Goal: Find specific page/section: Find specific page/section

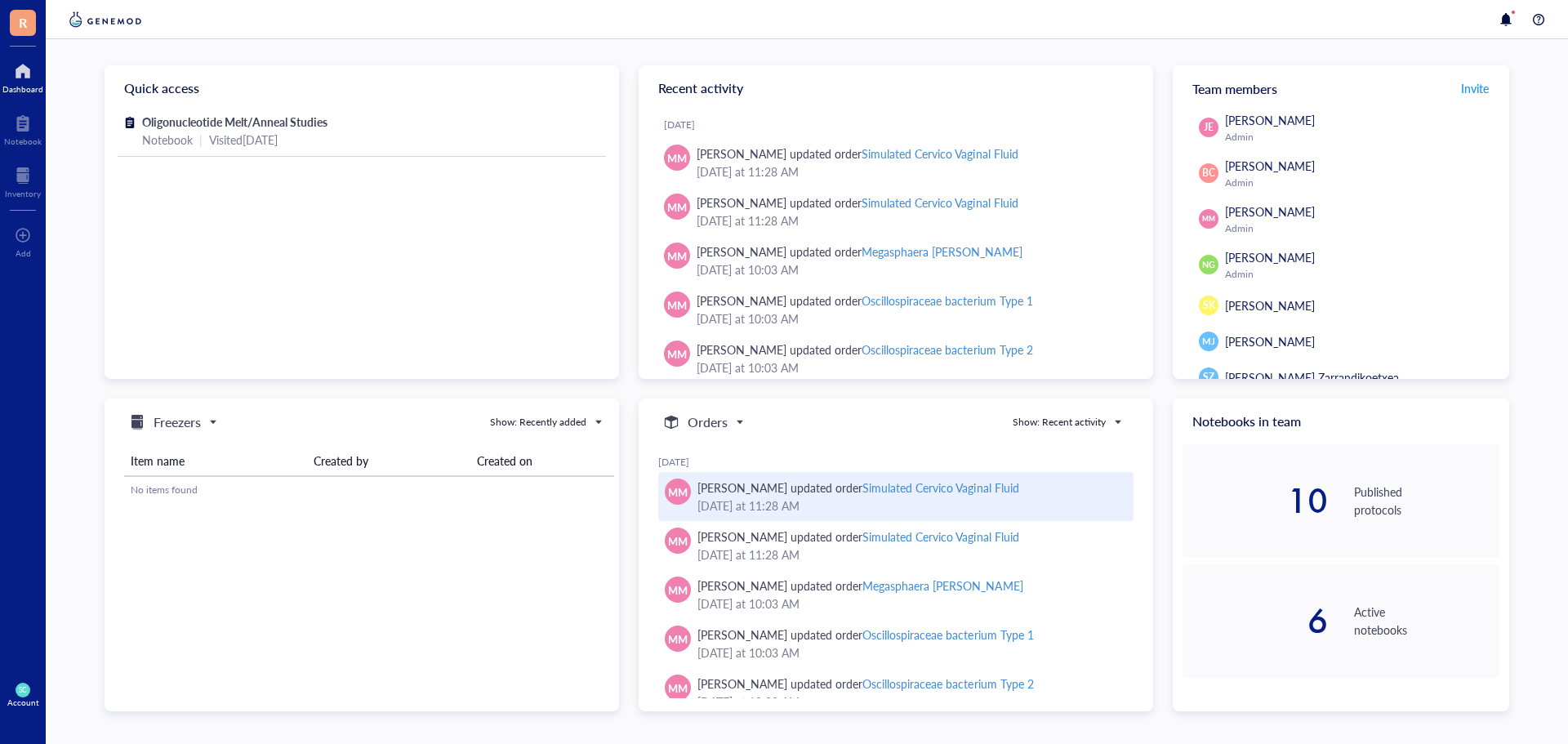
click at [734, 481] on div "[PERSON_NAME] updated order Simulated Cervico Vaginal Fluid" at bounding box center [858, 488] width 322 height 18
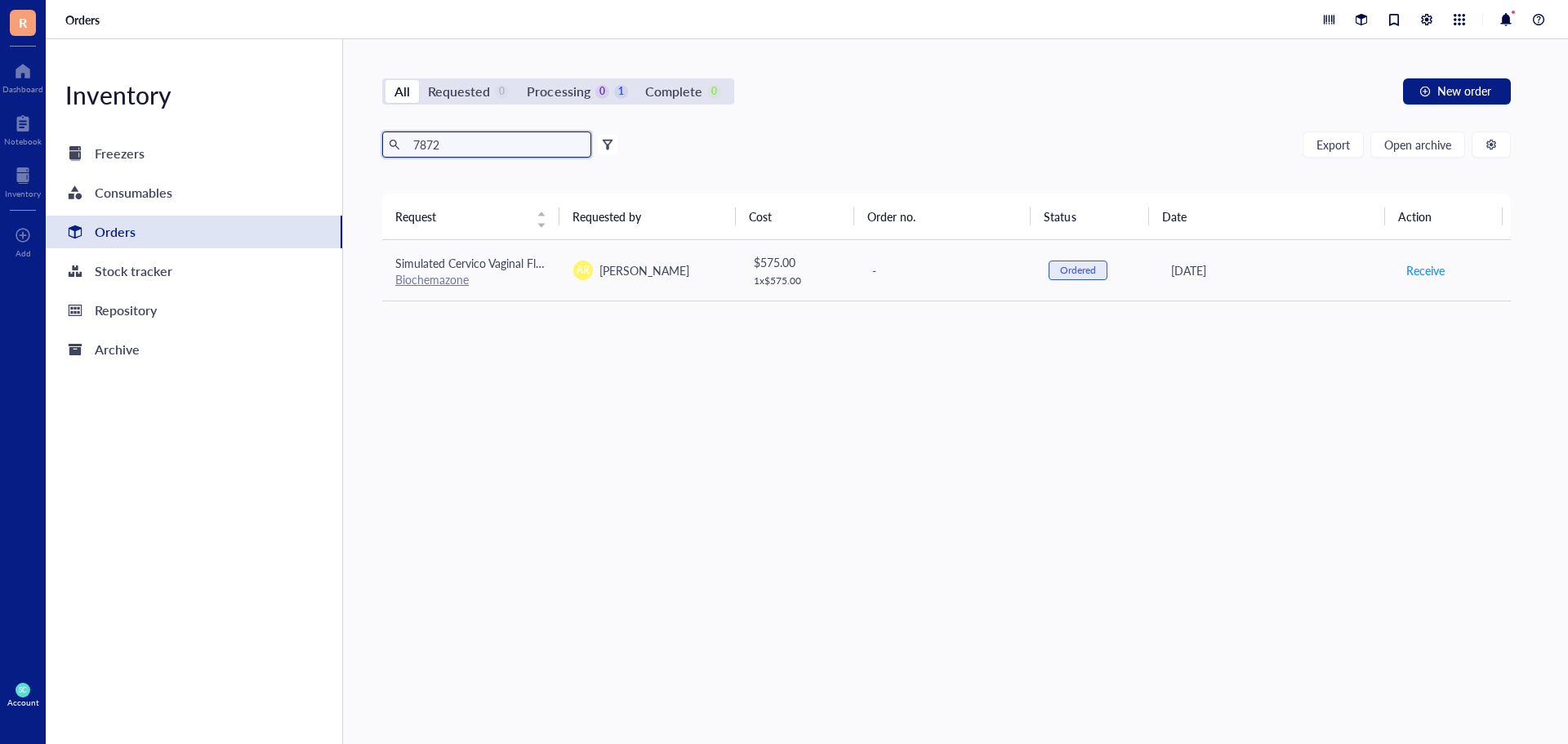
click at [445, 137] on input "7872" at bounding box center [496, 145] width 178 height 25
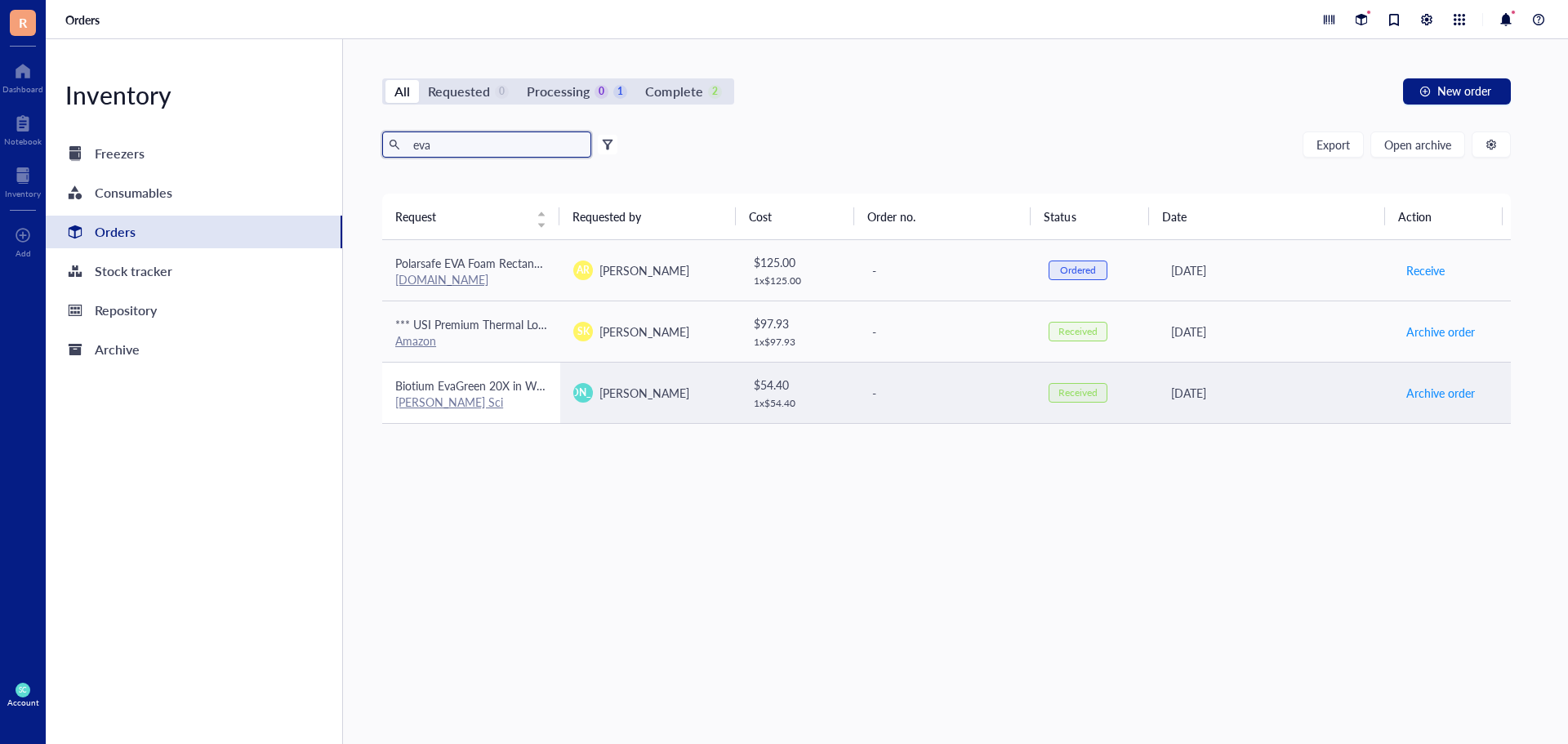
type input "eva"
click at [431, 398] on link "[PERSON_NAME] Sci" at bounding box center [449, 401] width 108 height 17
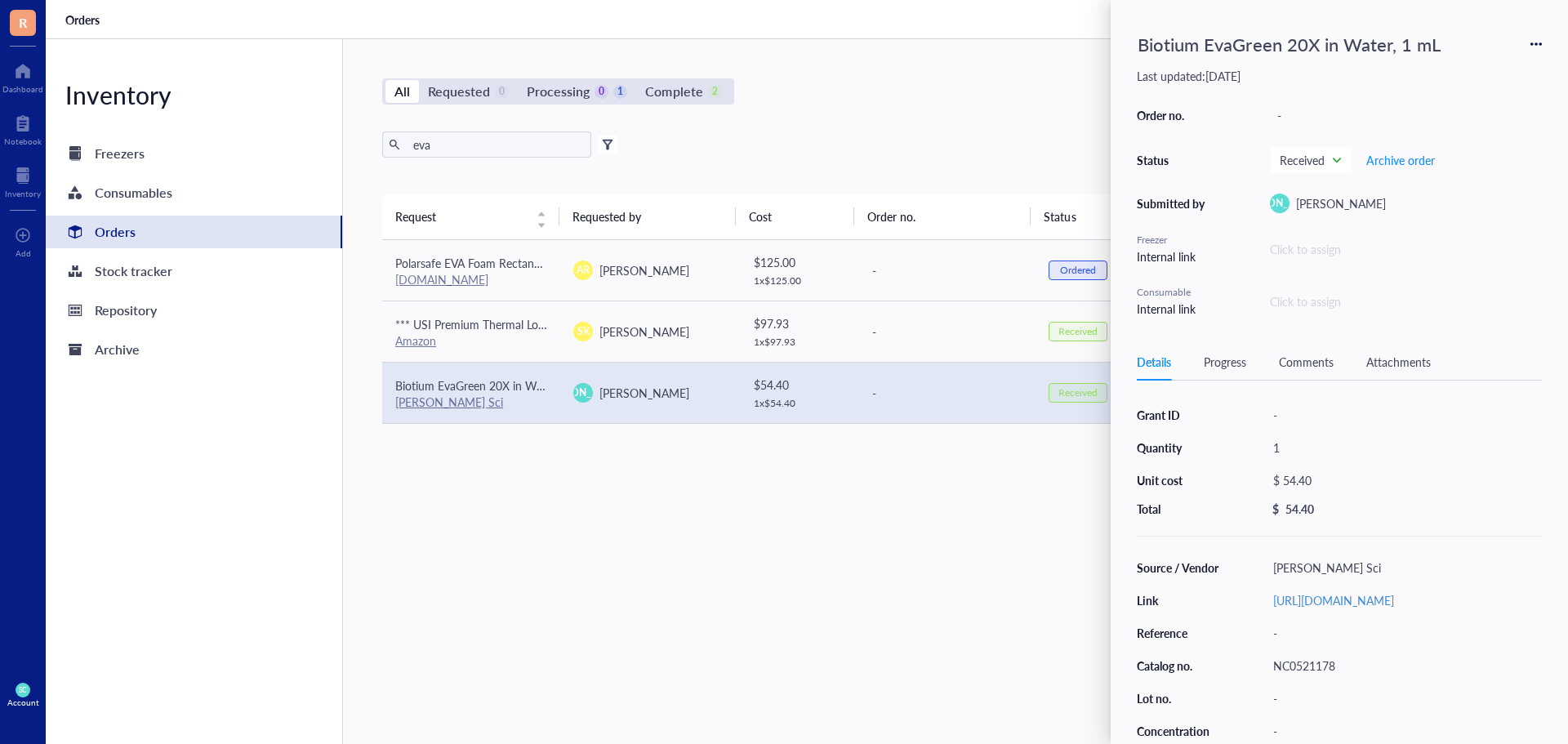
click at [1053, 479] on div "Request Requested by Cost Order no. Status Date Action Polarsafe EVA Foam Recta…" at bounding box center [946, 429] width 1129 height 472
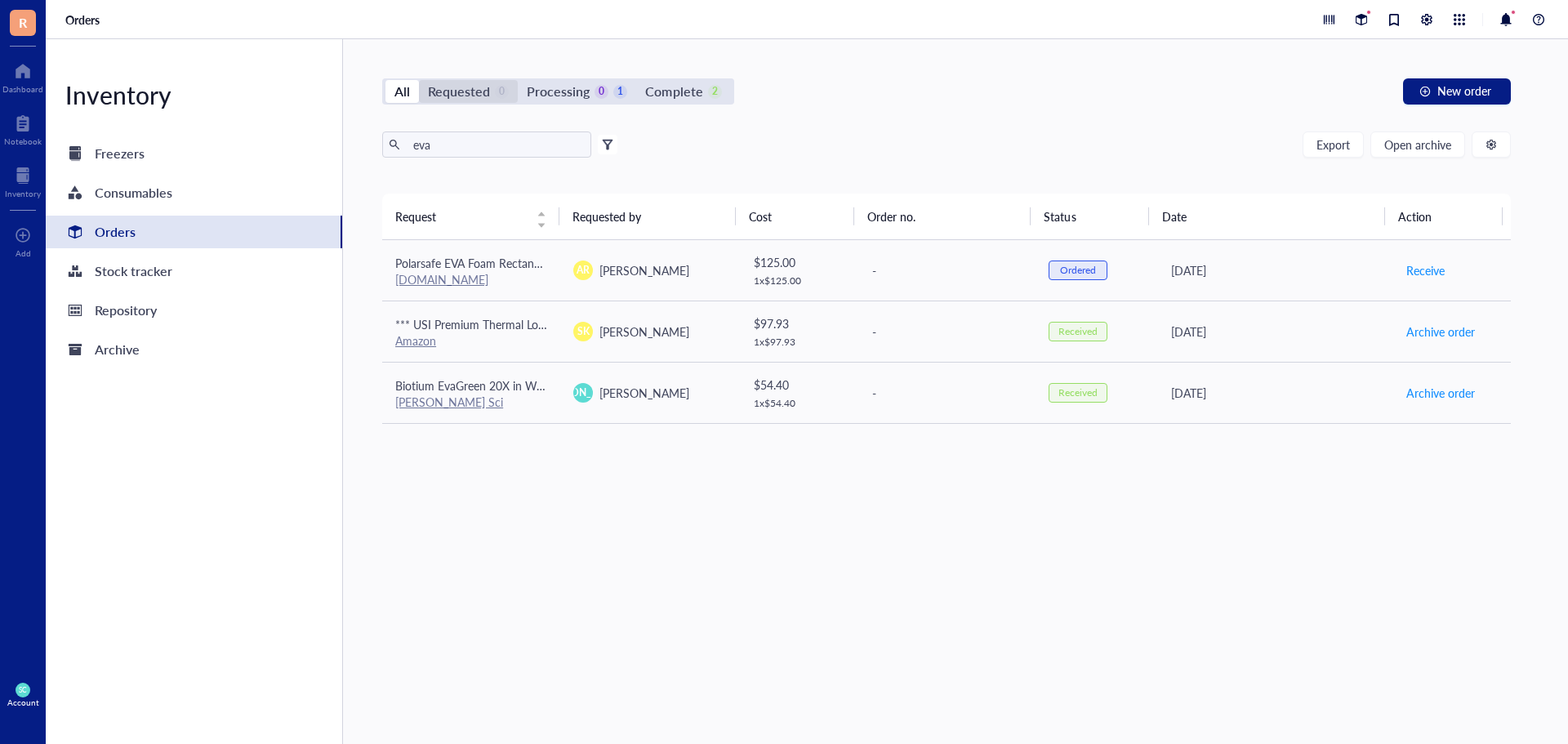
click at [486, 97] on div "Requested" at bounding box center [459, 91] width 62 height 23
click at [419, 80] on input "Requested 0" at bounding box center [419, 80] width 0 height 0
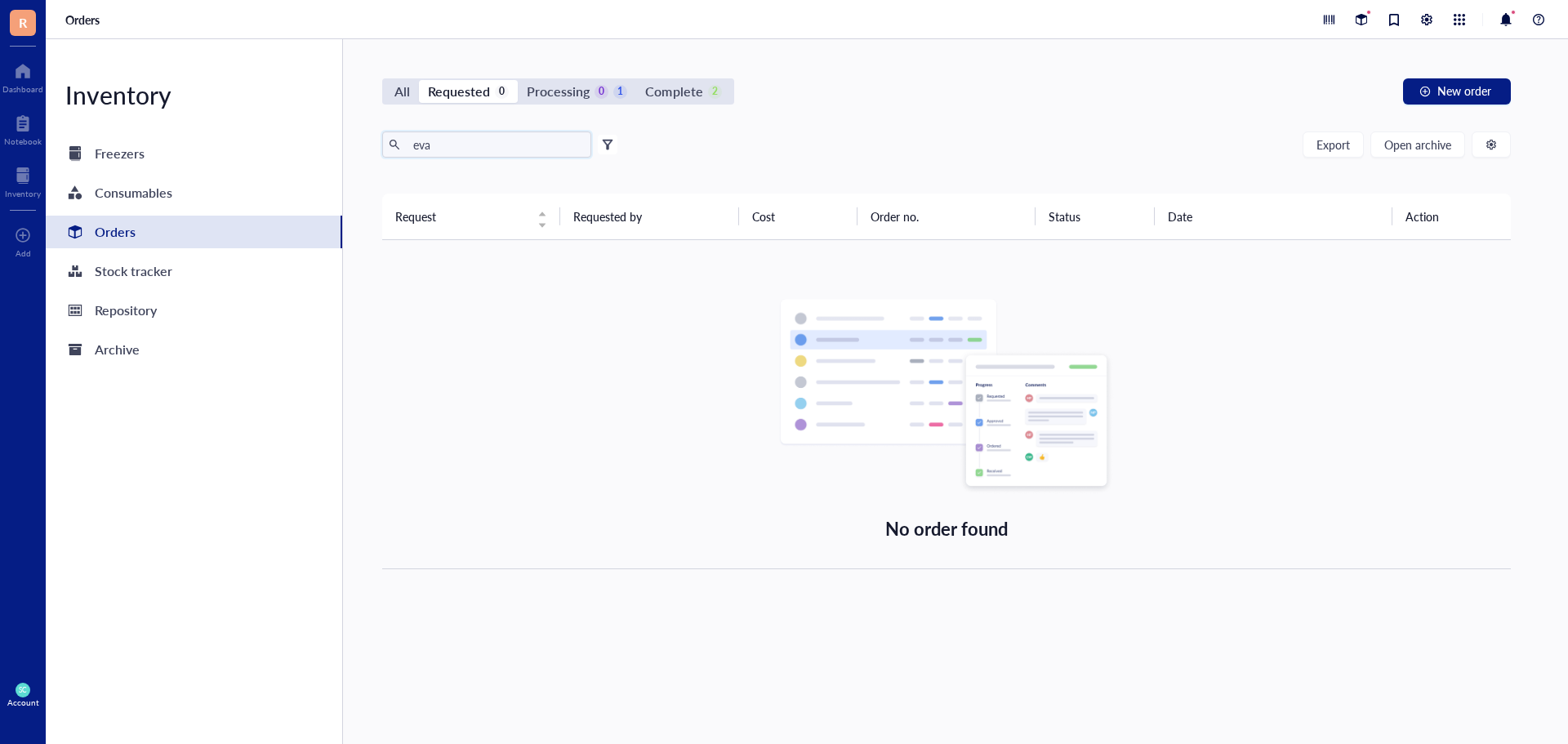
click at [479, 134] on input "eva" at bounding box center [496, 145] width 178 height 25
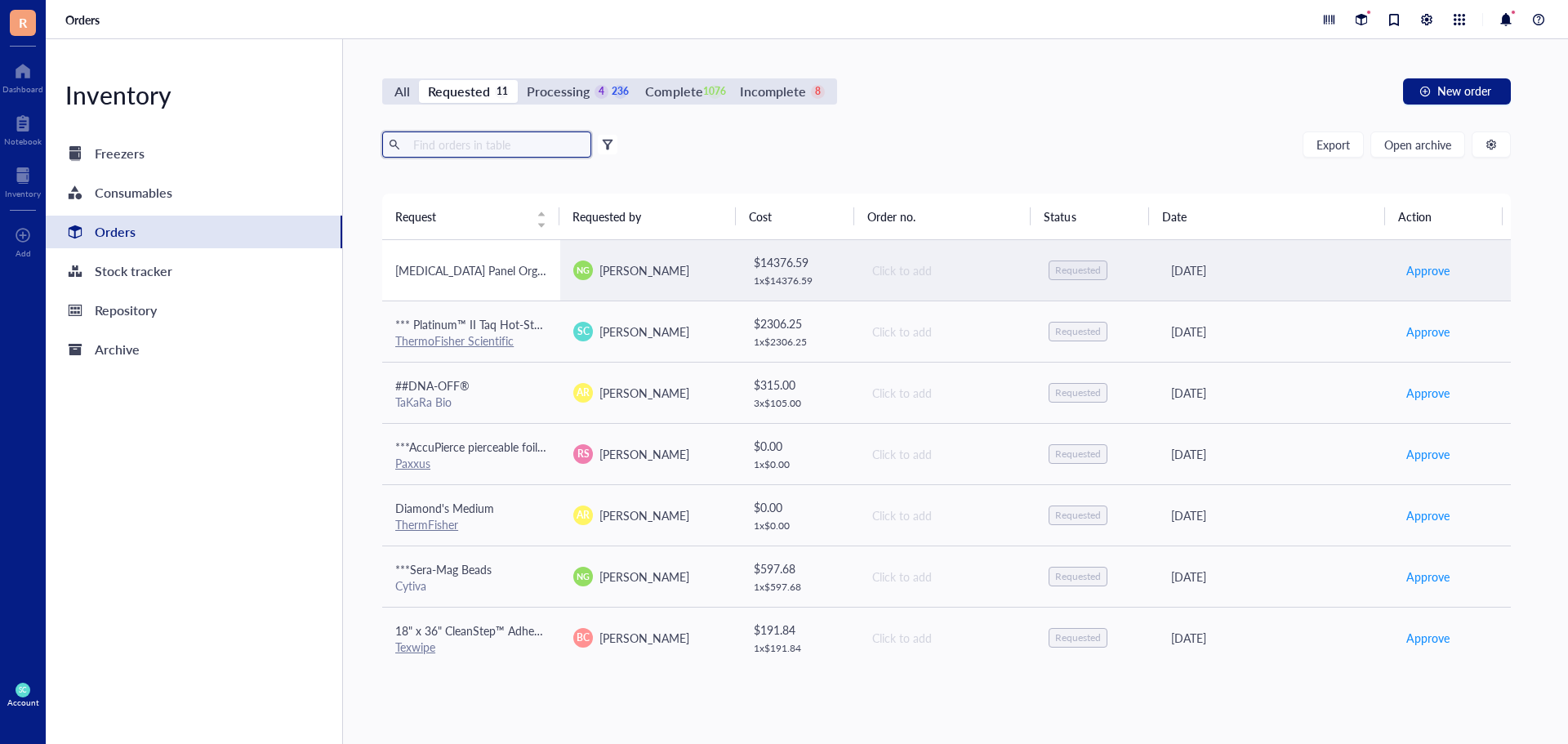
click at [472, 250] on td "[MEDICAL_DATA] Panel Organisms [GEOGRAPHIC_DATA][US_STATE]" at bounding box center [471, 271] width 178 height 62
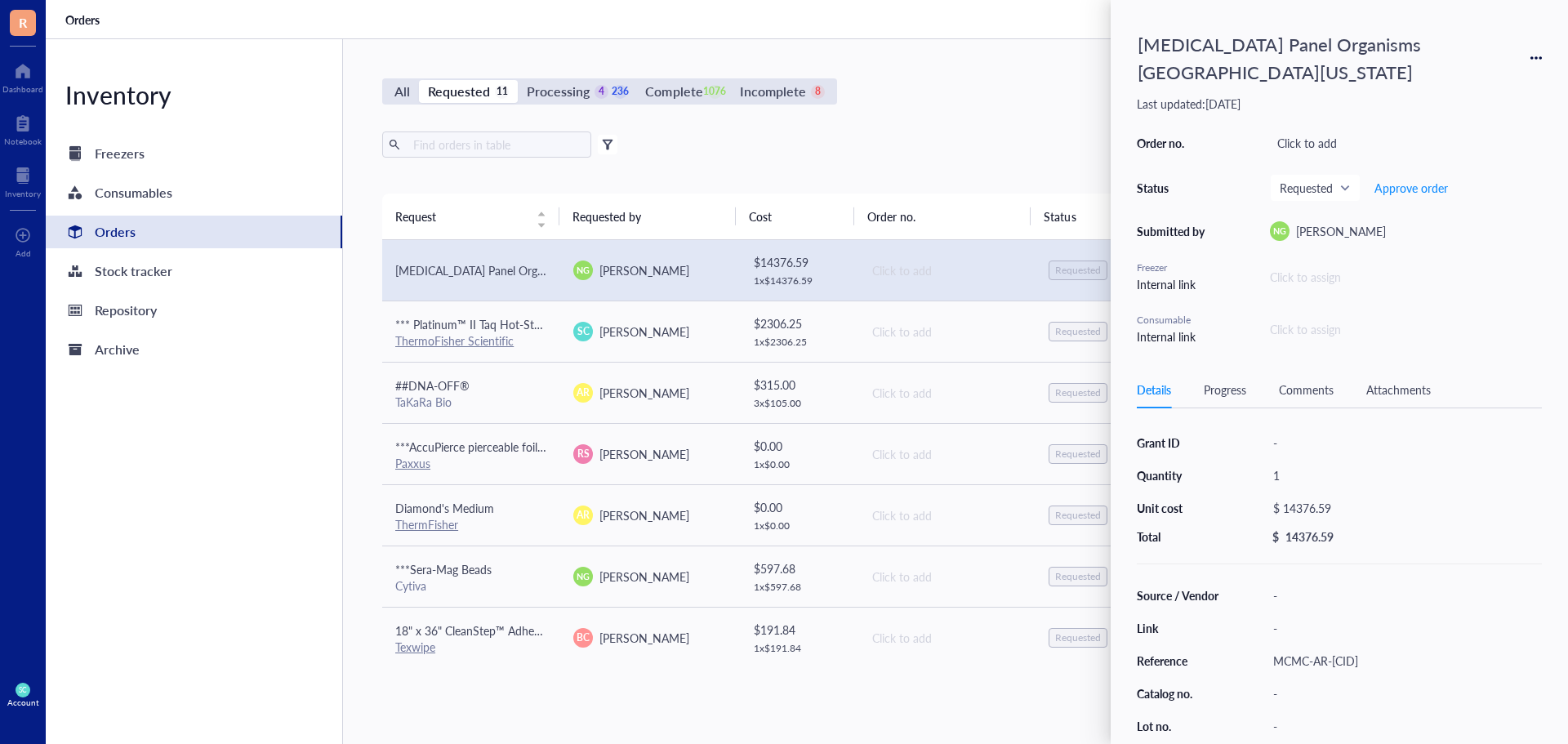
click at [958, 111] on div "All Requested 11 Processing 4 236 Complete 1076 Incomplete 8 New order Export O…" at bounding box center [946, 391] width 1208 height 704
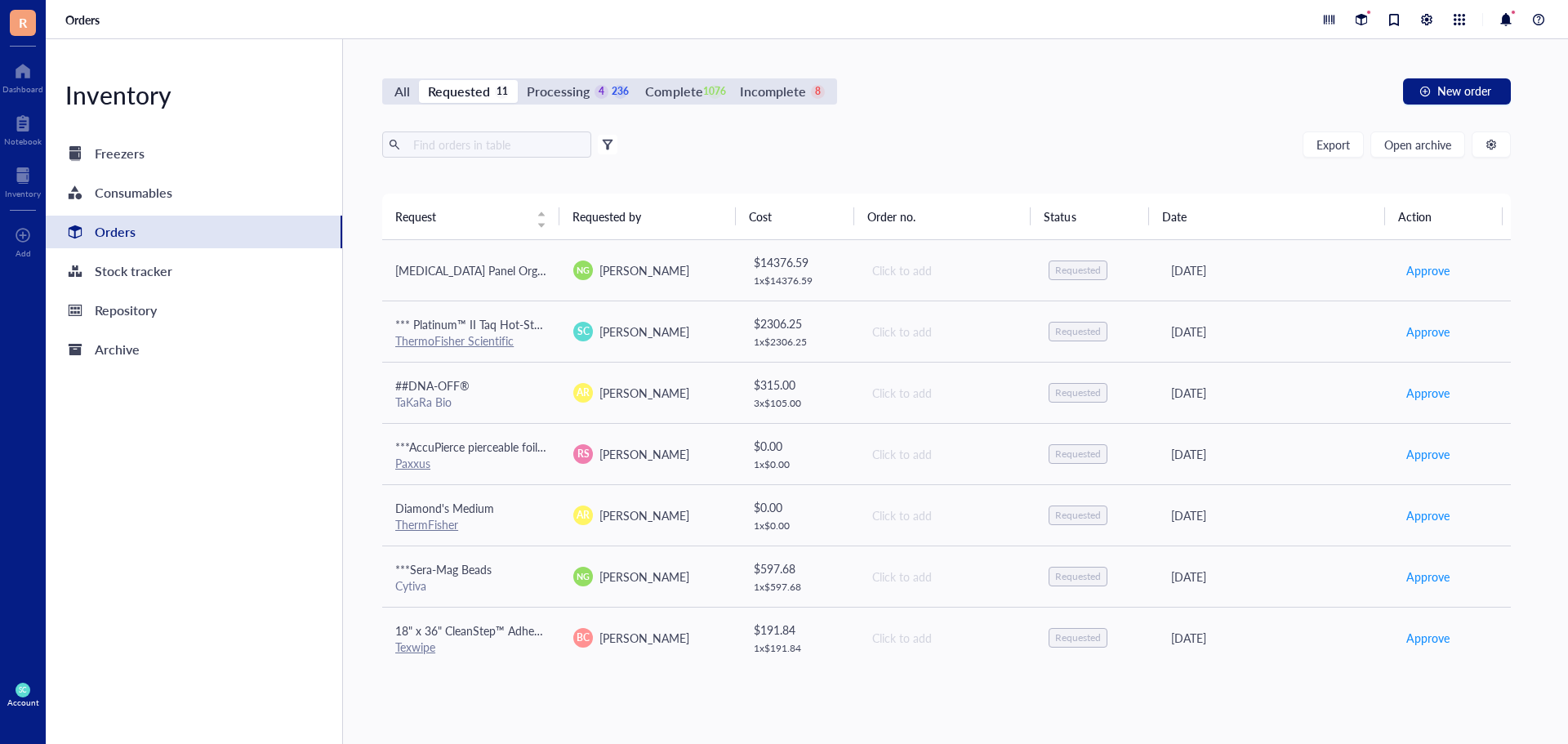
click at [391, 76] on div "All Requested 11 Processing 4 236 Complete 1076 Incomplete 8 New order Export O…" at bounding box center [946, 391] width 1208 height 704
click at [406, 90] on div "All" at bounding box center [402, 91] width 16 height 23
click at [386, 80] on input "All" at bounding box center [386, 80] width 0 height 0
click at [406, 90] on div "All" at bounding box center [402, 91] width 16 height 23
click at [386, 80] on input "All" at bounding box center [386, 80] width 0 height 0
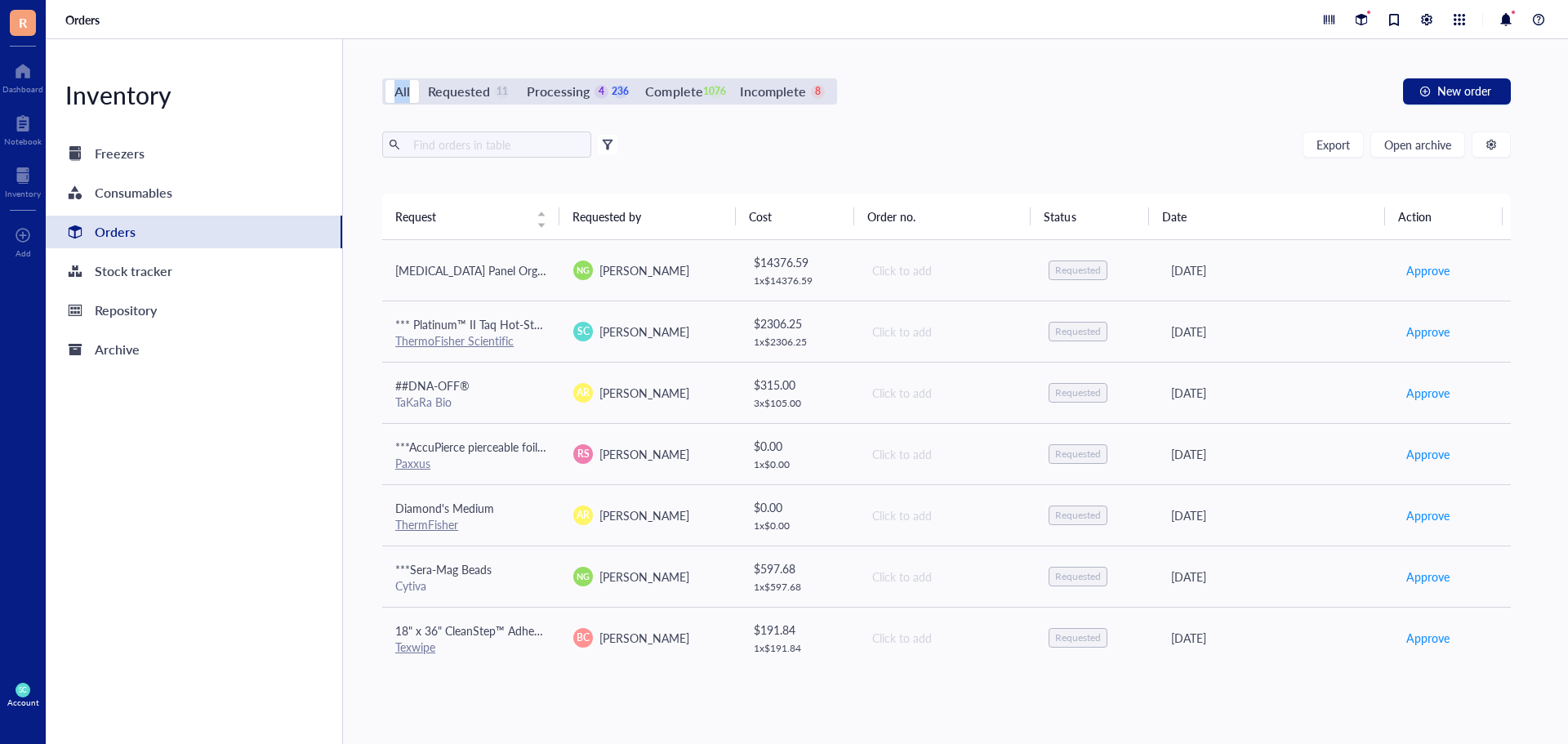
click at [406, 90] on div "All" at bounding box center [402, 91] width 16 height 23
click at [386, 80] on input "All" at bounding box center [386, 80] width 0 height 0
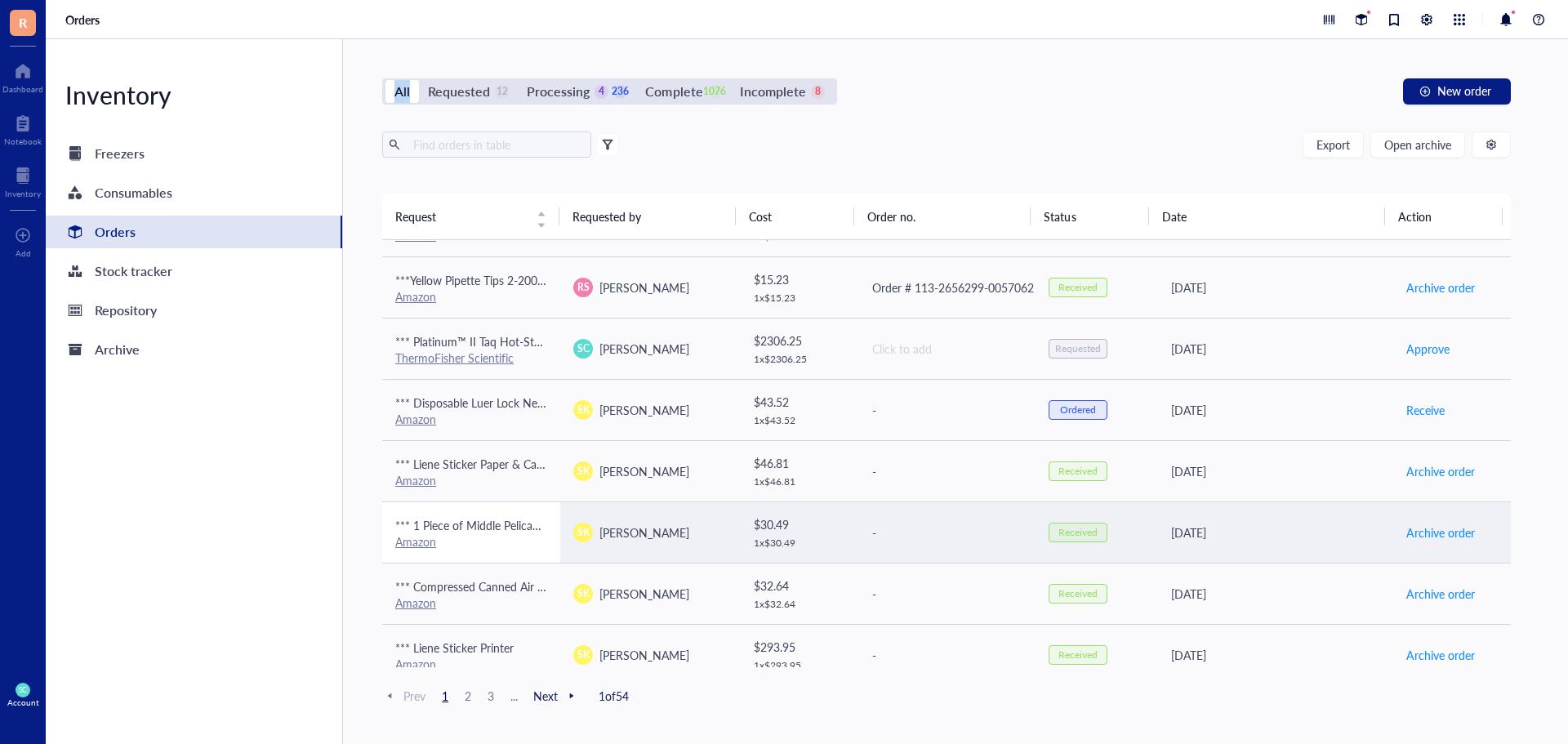
scroll to position [490, 0]
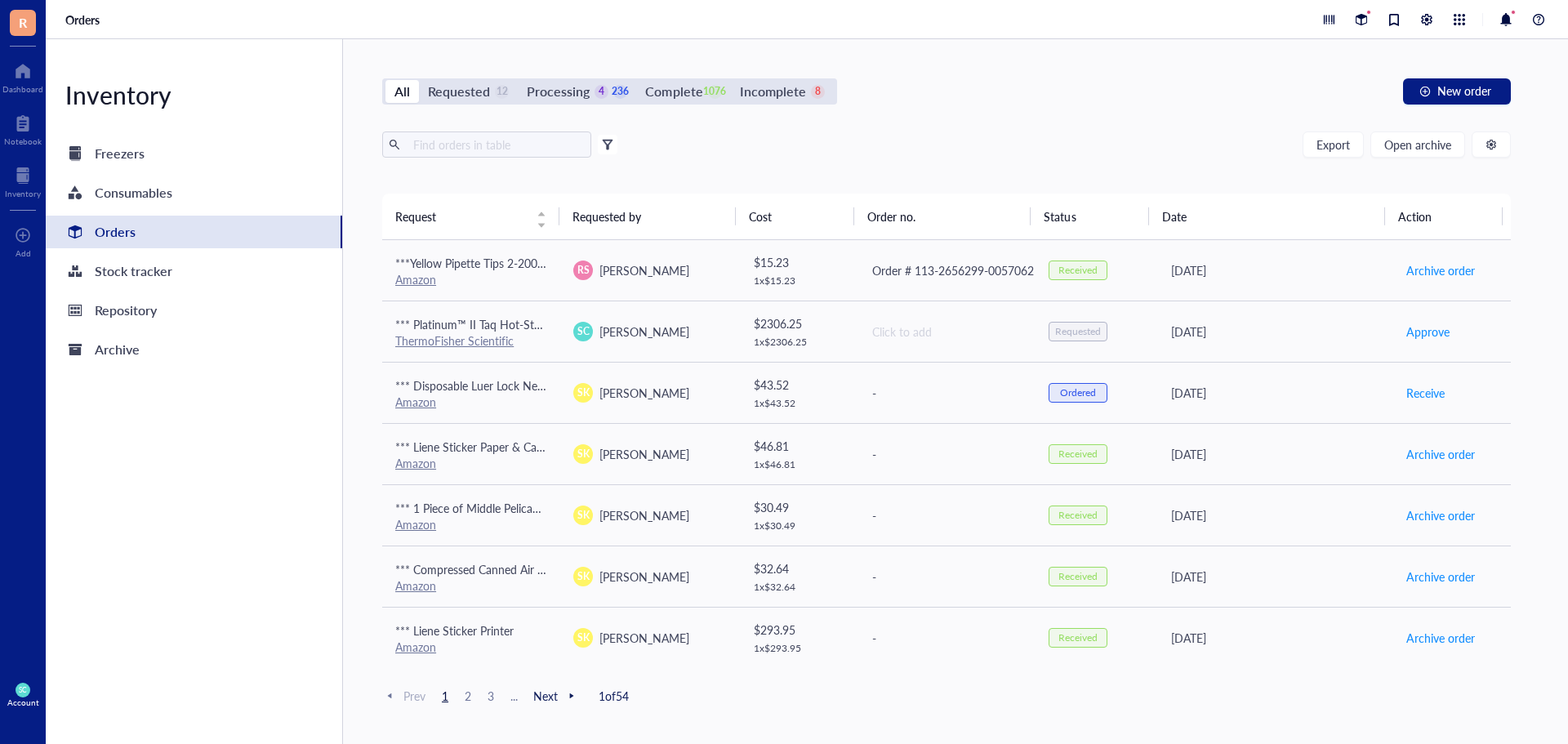
click at [673, 134] on div "Export Open archive" at bounding box center [946, 145] width 1129 height 26
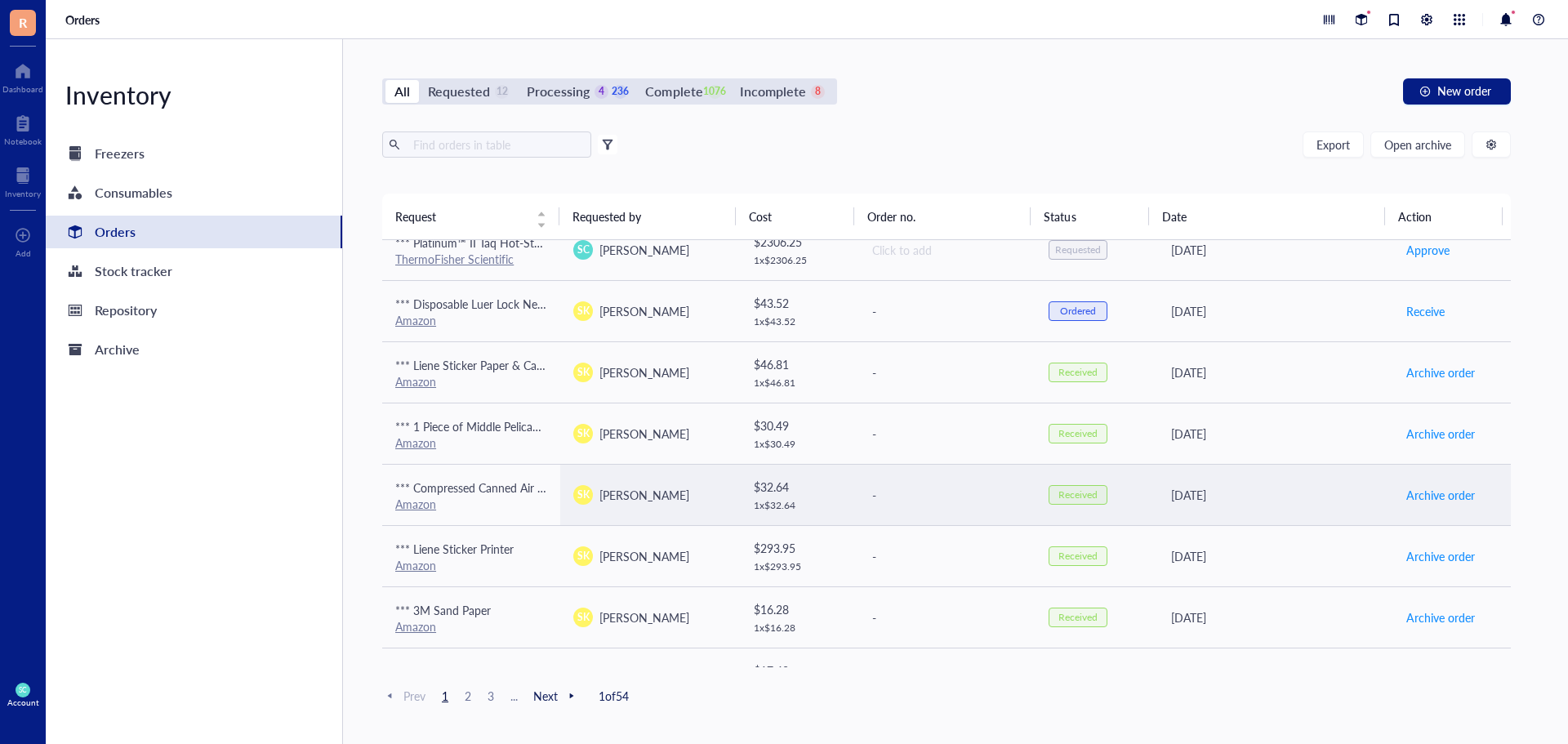
scroll to position [0, 0]
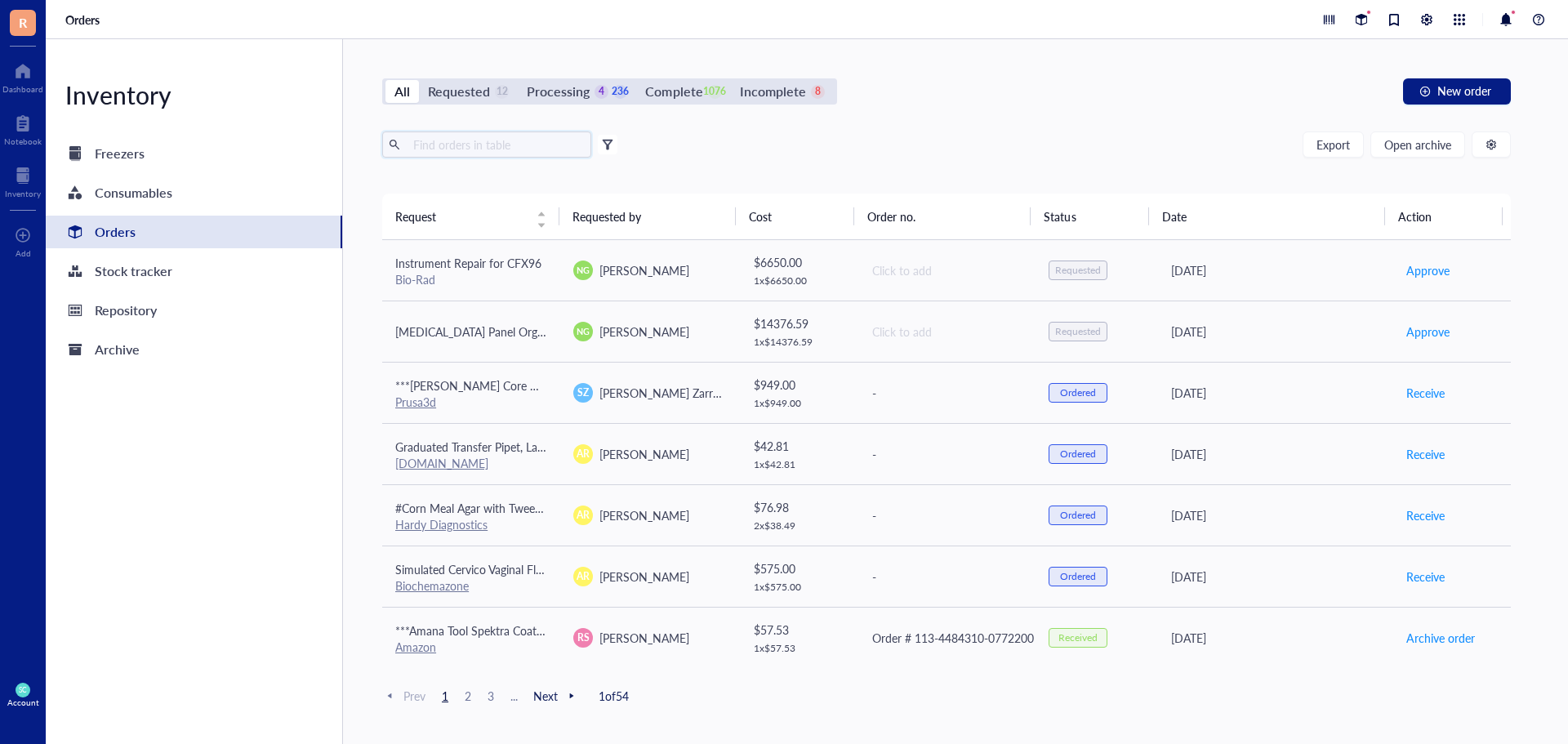
click at [528, 147] on input "text" at bounding box center [496, 145] width 178 height 25
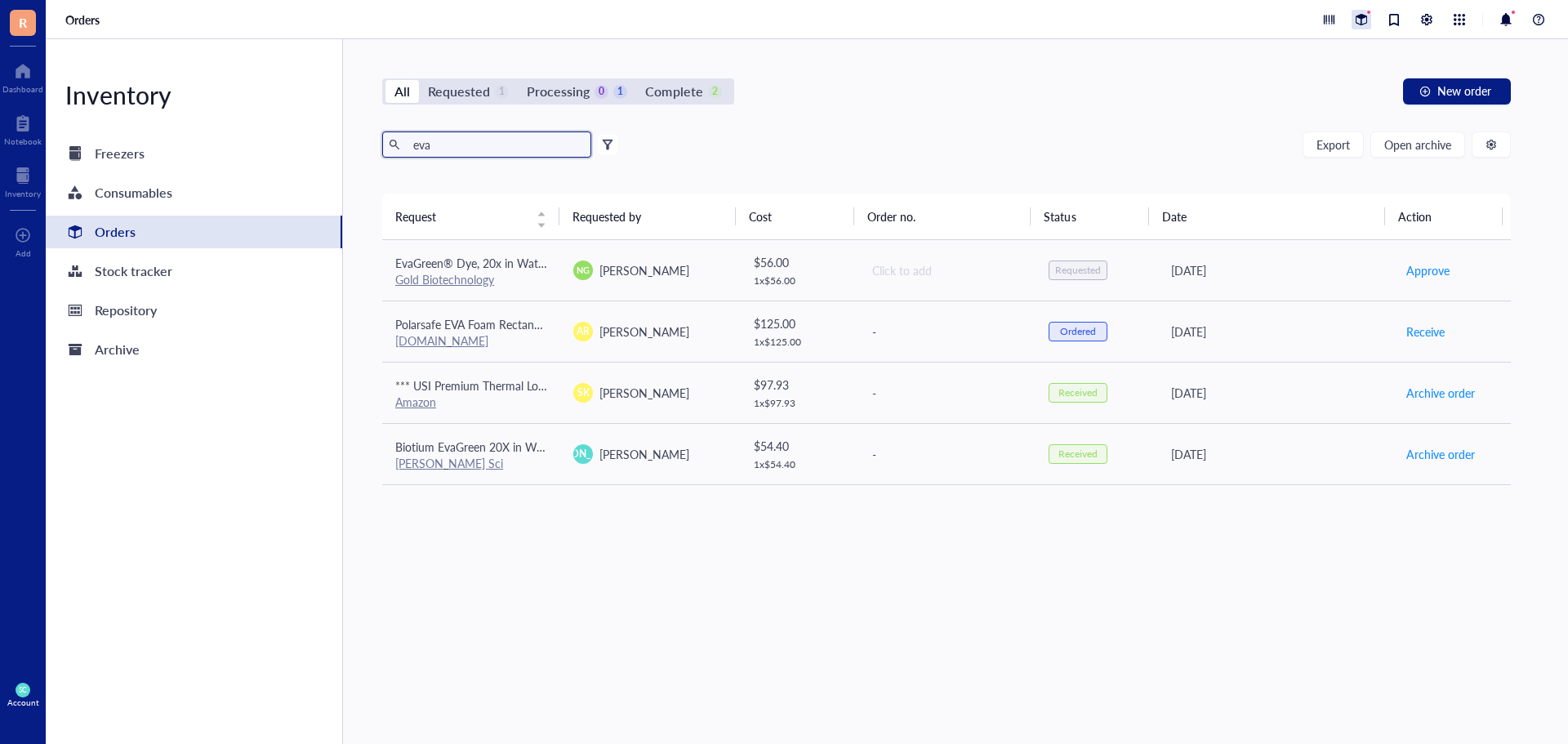
click at [1365, 15] on div at bounding box center [1361, 19] width 19 height 19
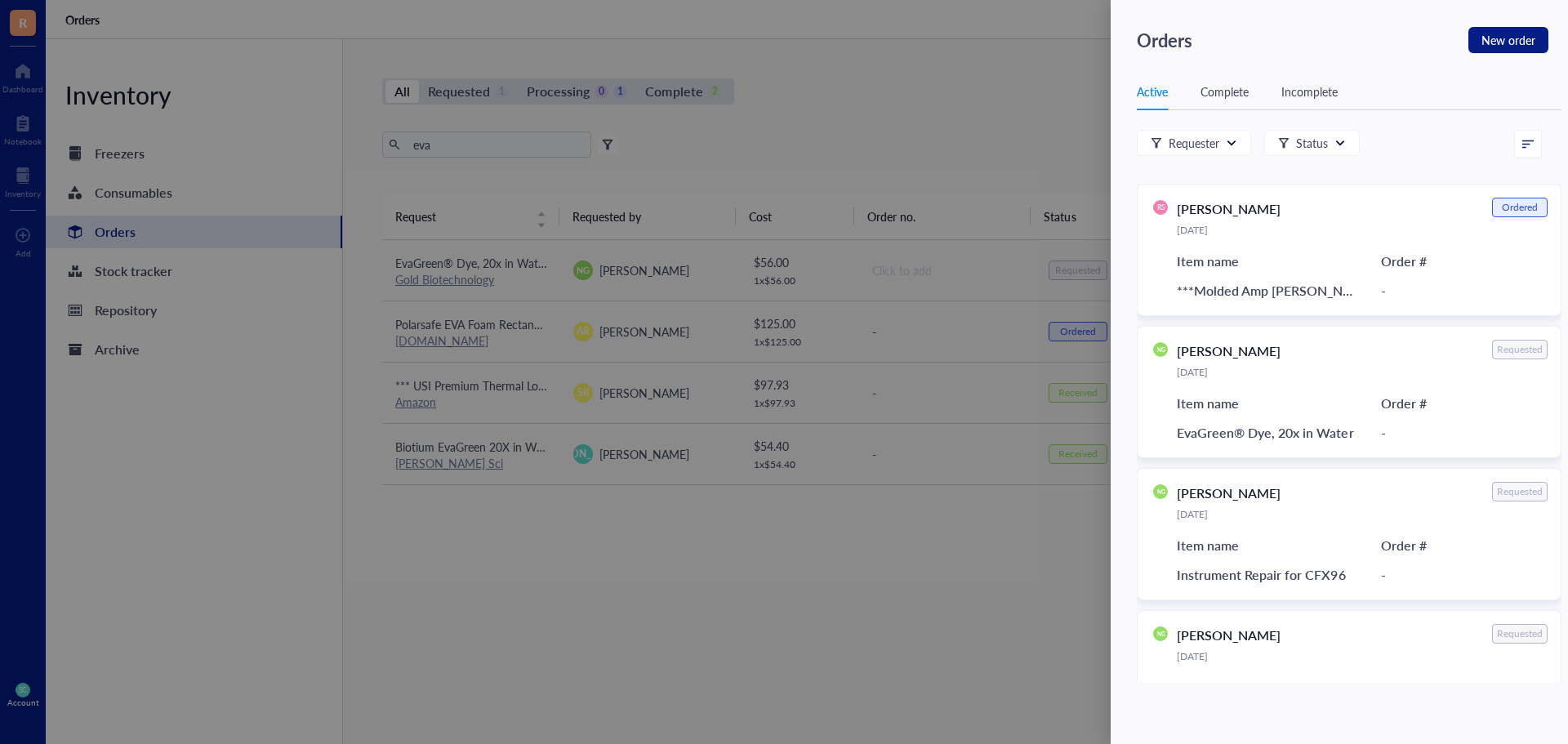
click at [949, 62] on div at bounding box center [784, 372] width 1568 height 744
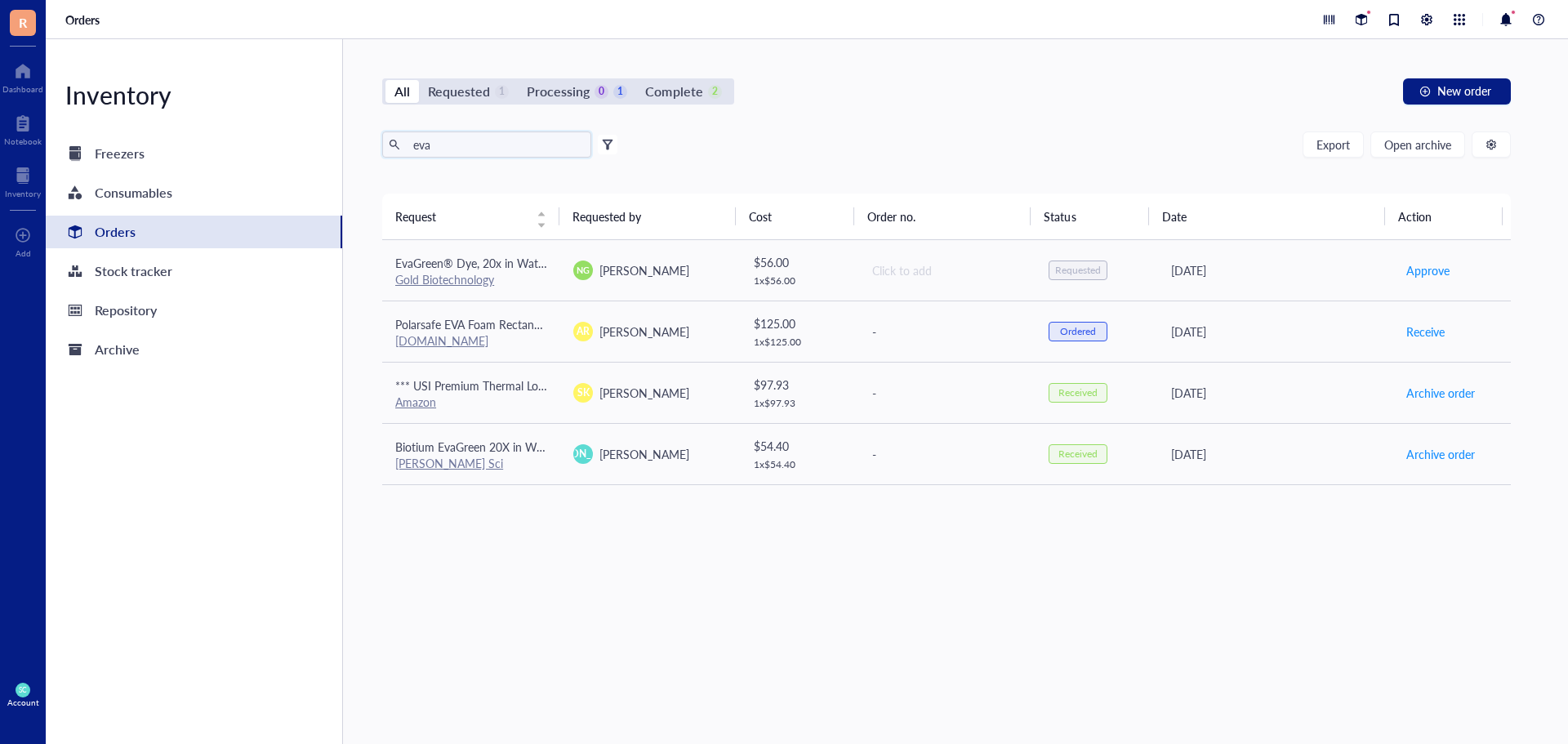
click at [474, 148] on input "eva" at bounding box center [496, 145] width 178 height 25
type input "e"
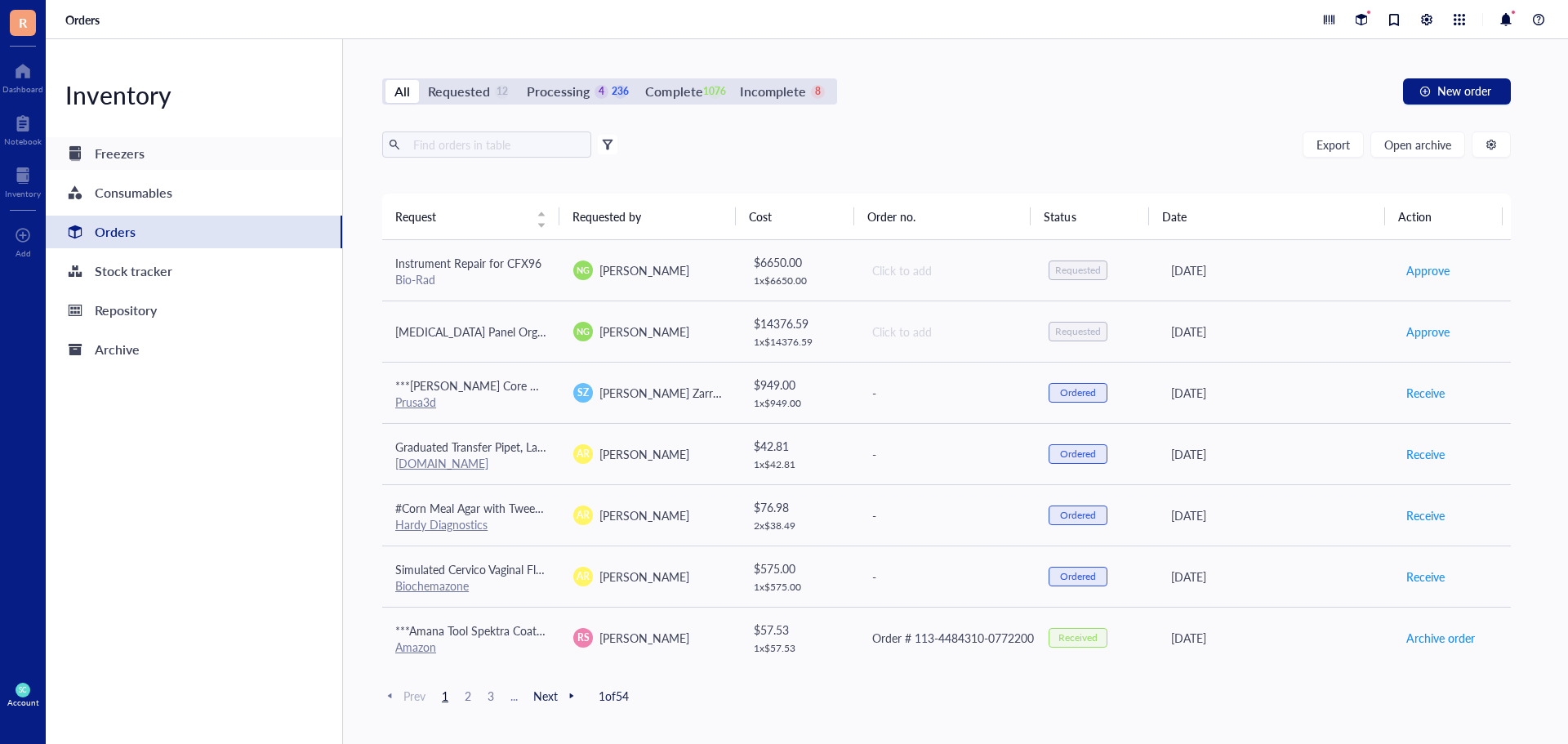
click at [174, 158] on div "Freezers" at bounding box center [194, 153] width 297 height 32
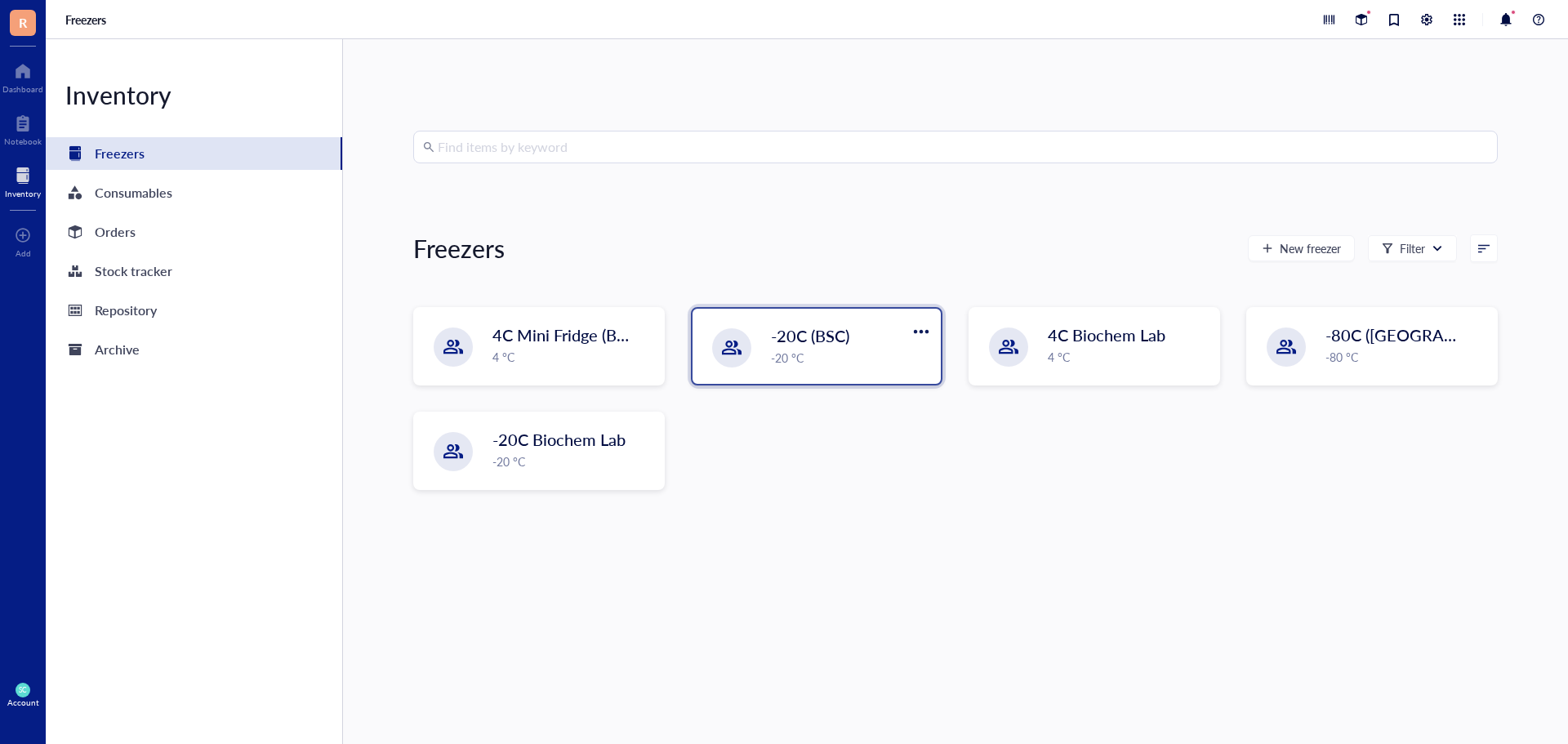
click at [865, 346] on div "-20C (BSC)" at bounding box center [840, 335] width 138 height 23
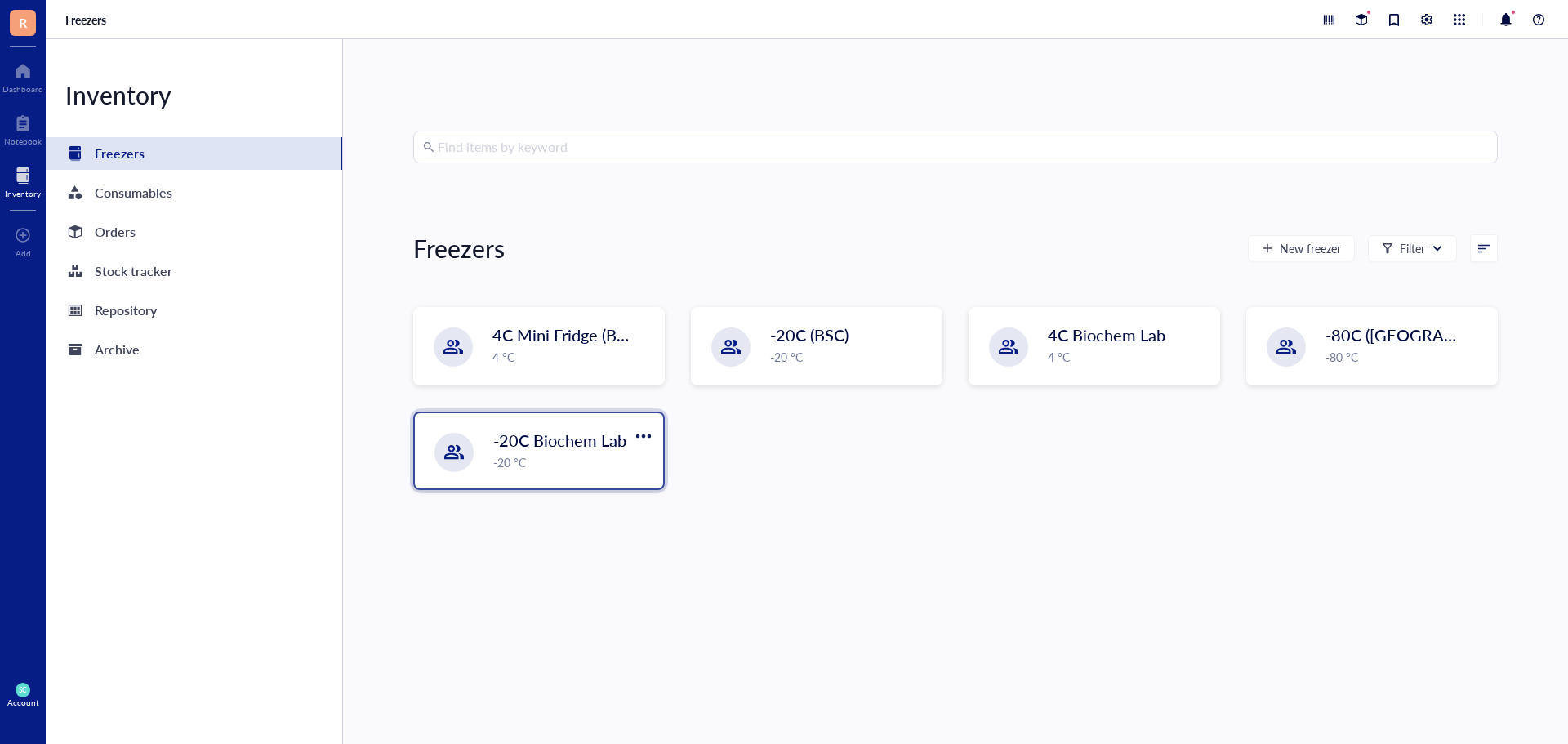
click at [541, 447] on span "-20C Biochem Lab" at bounding box center [560, 440] width 134 height 23
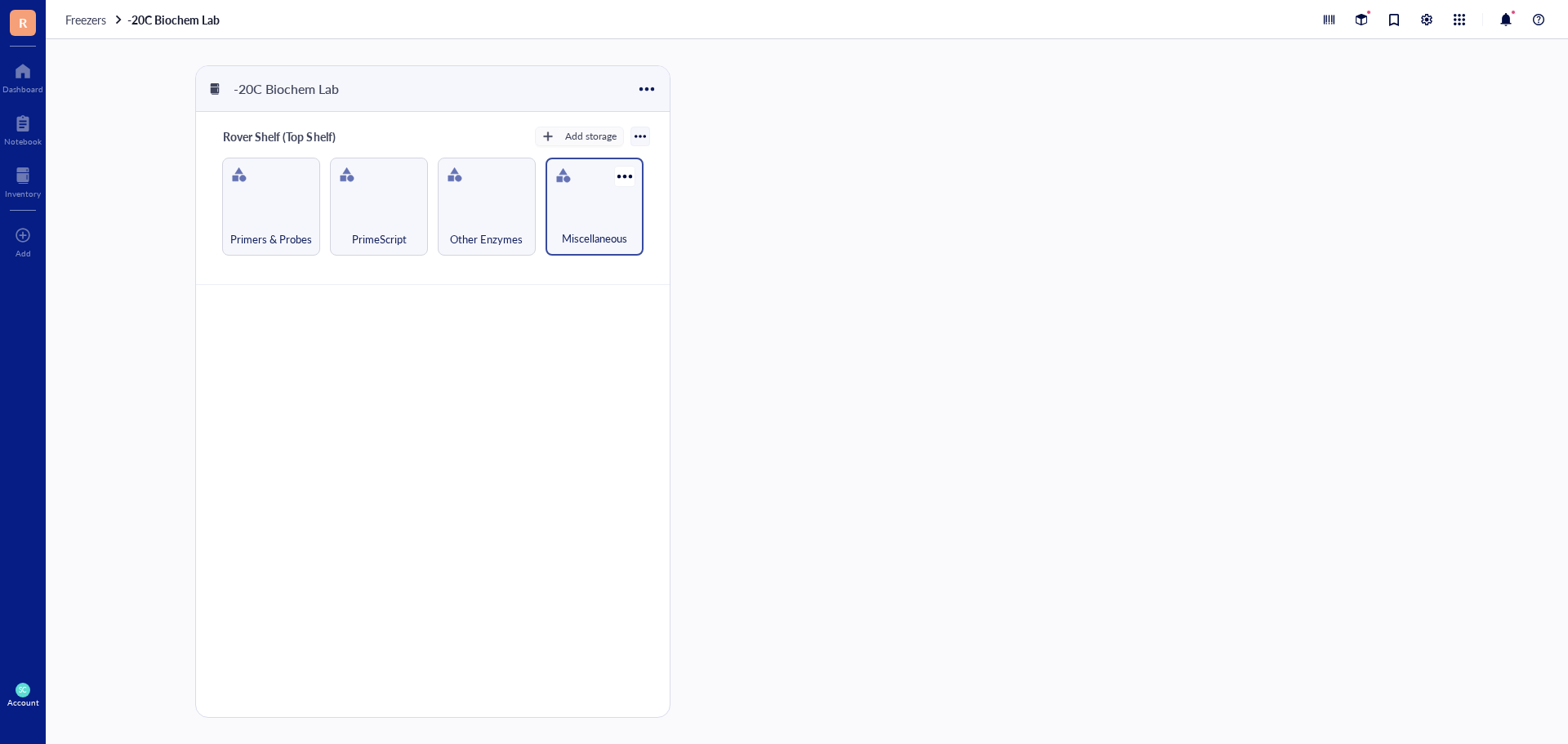
click at [580, 215] on div "Miscellaneous" at bounding box center [594, 229] width 82 height 36
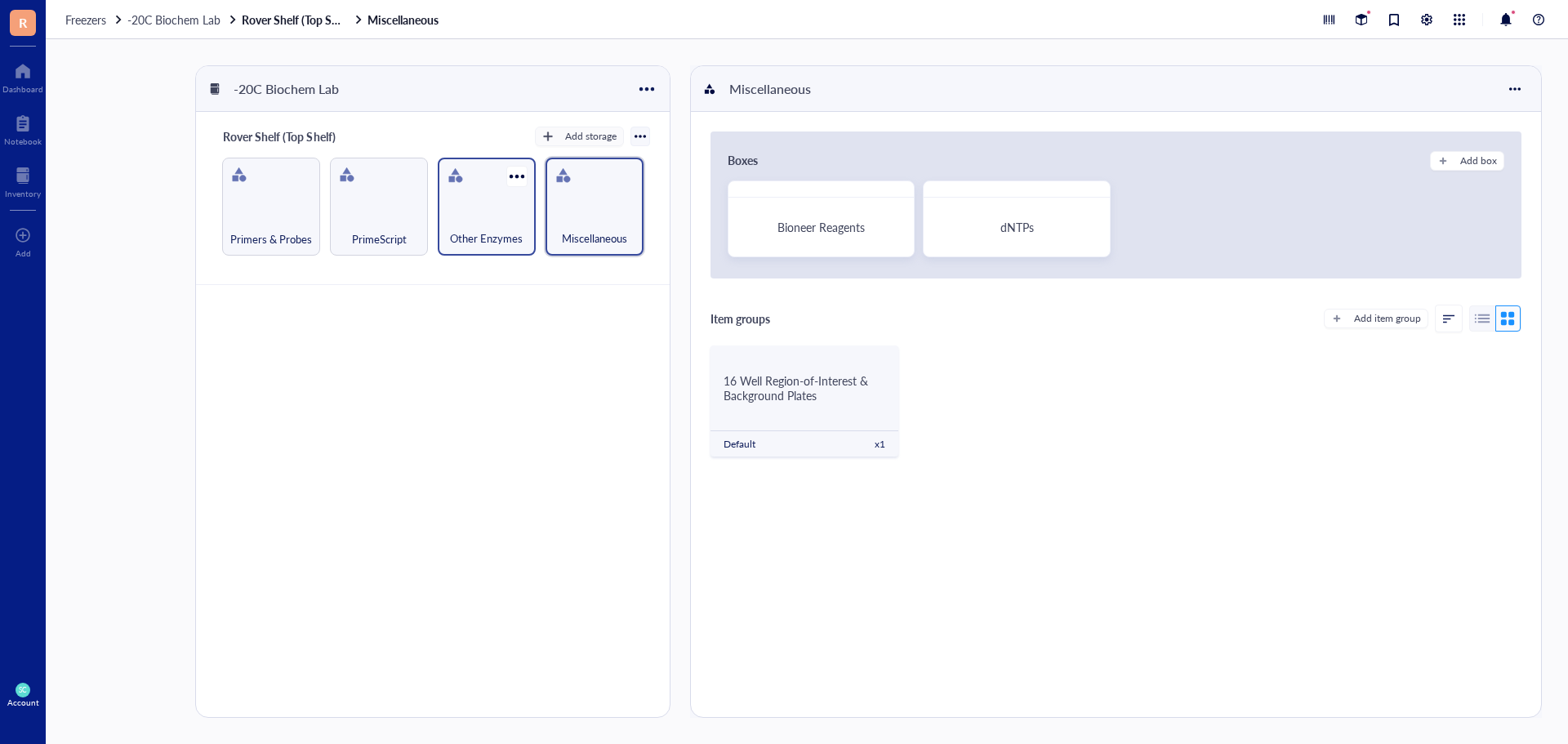
click at [443, 207] on div "Other Enzymes" at bounding box center [486, 206] width 98 height 98
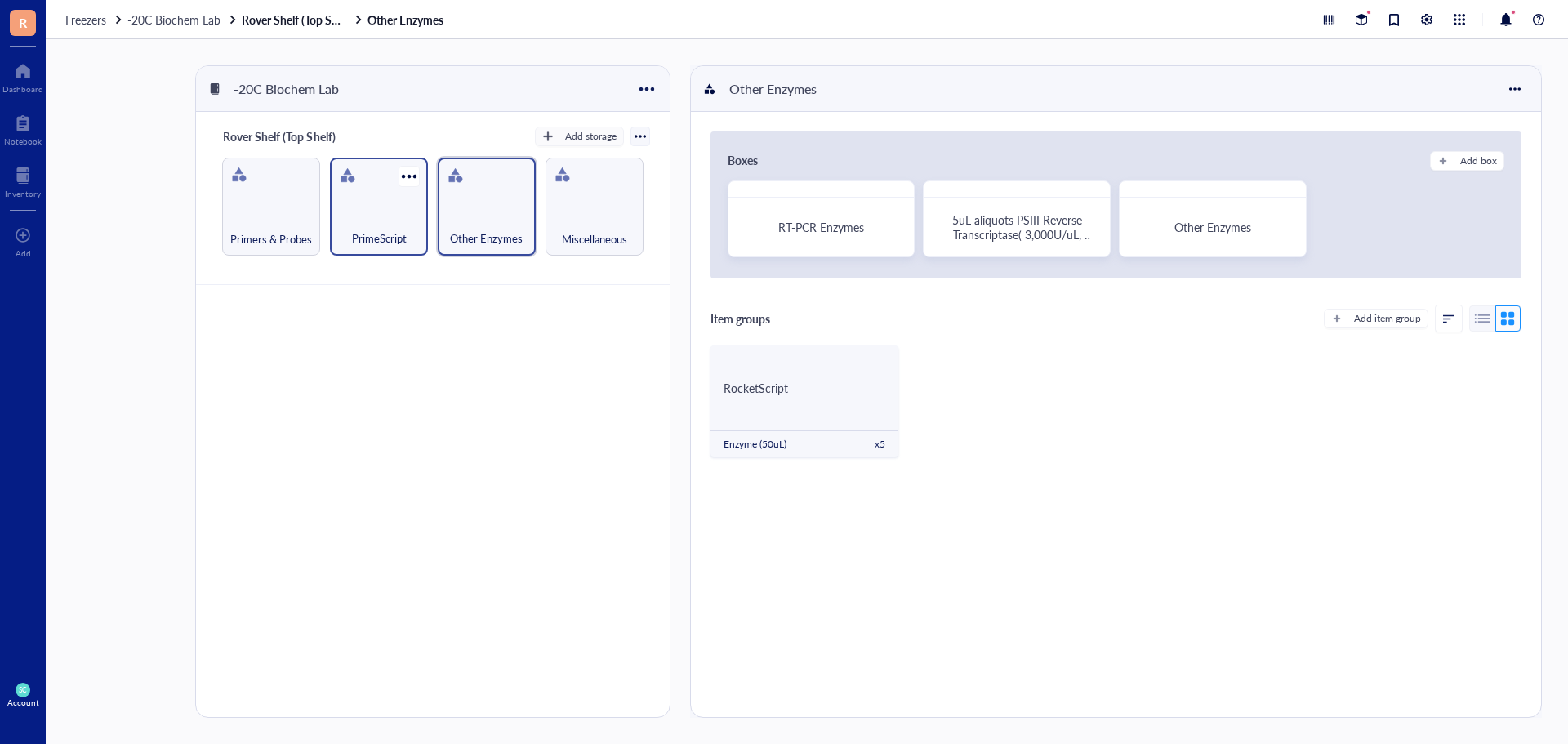
click at [407, 229] on div "PrimeScript" at bounding box center [379, 229] width 82 height 36
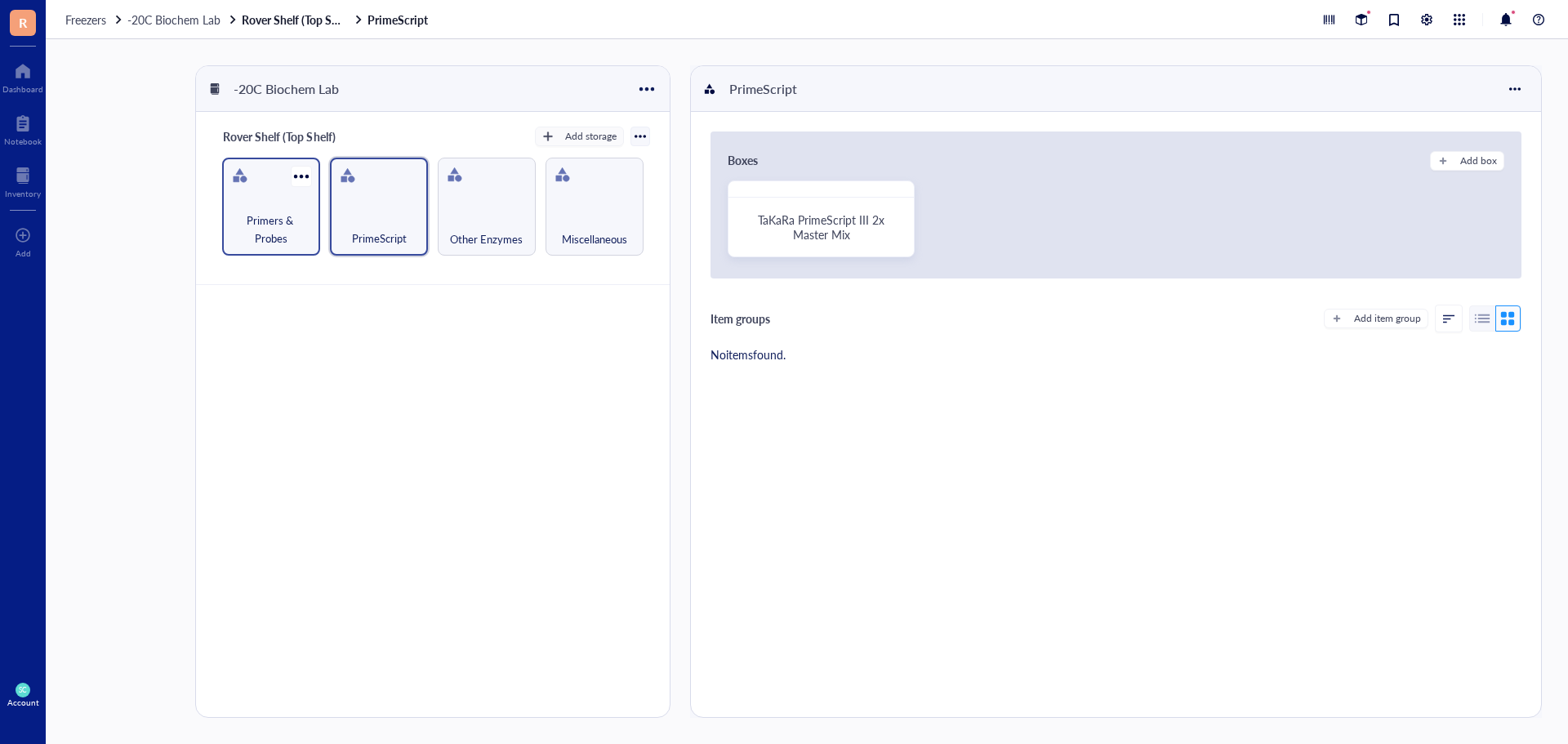
click at [233, 198] on div "Primers & Probes" at bounding box center [271, 206] width 98 height 98
